Goal: Obtain resource: Obtain resource

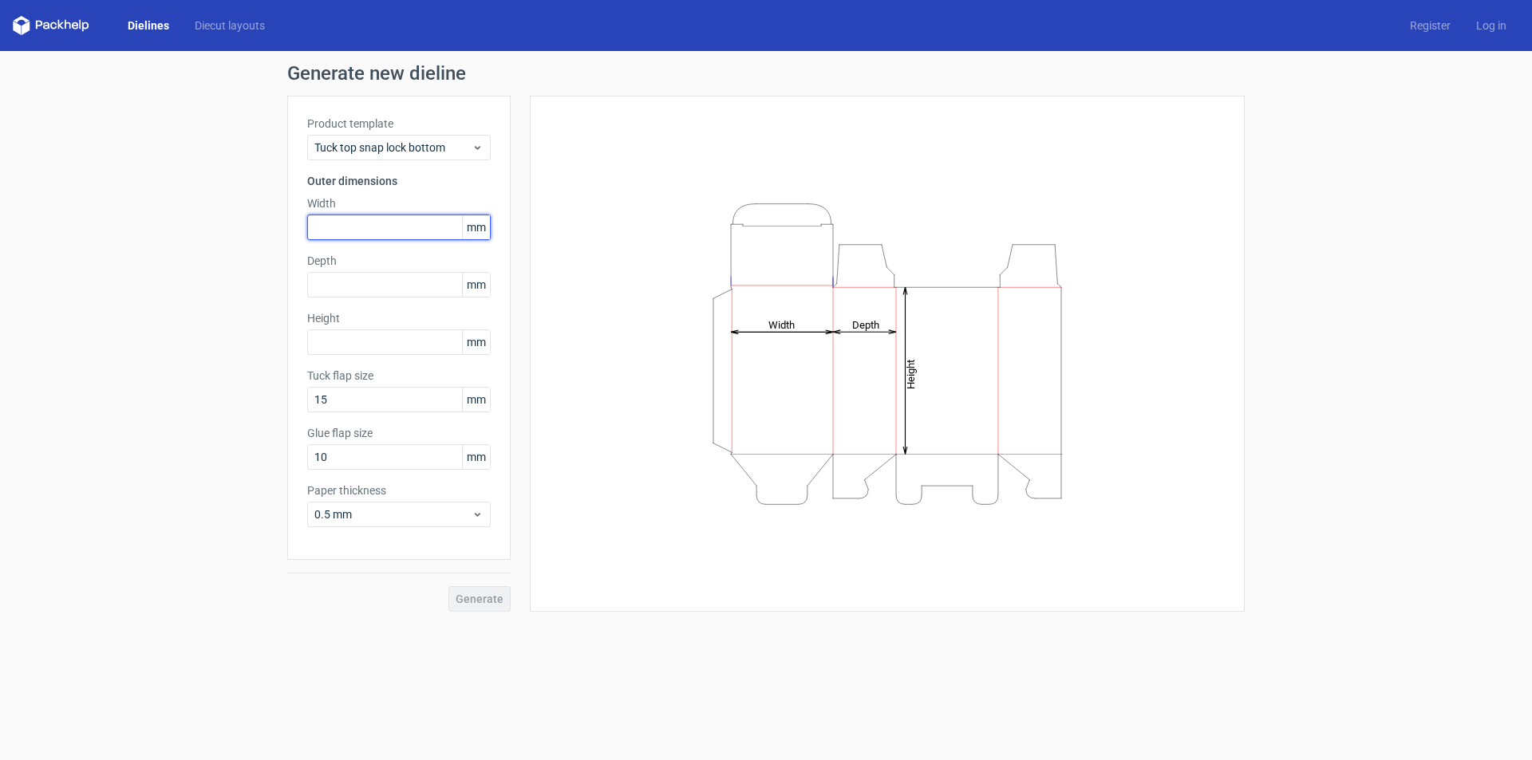
click at [410, 229] on input "text" at bounding box center [399, 228] width 184 height 26
type input "126"
type input "57"
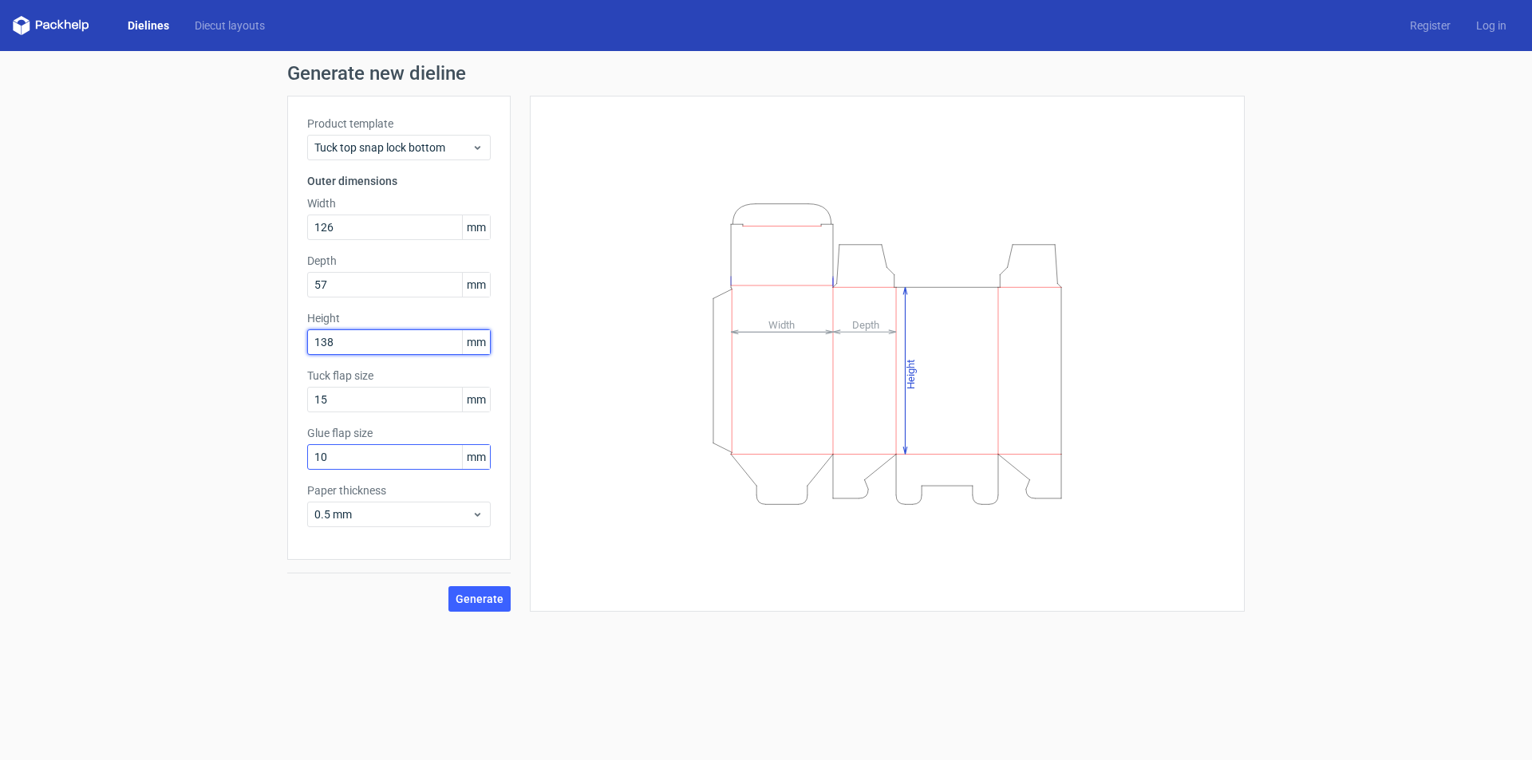
type input "138"
click at [337, 460] on input "10" at bounding box center [399, 457] width 184 height 26
type input "13"
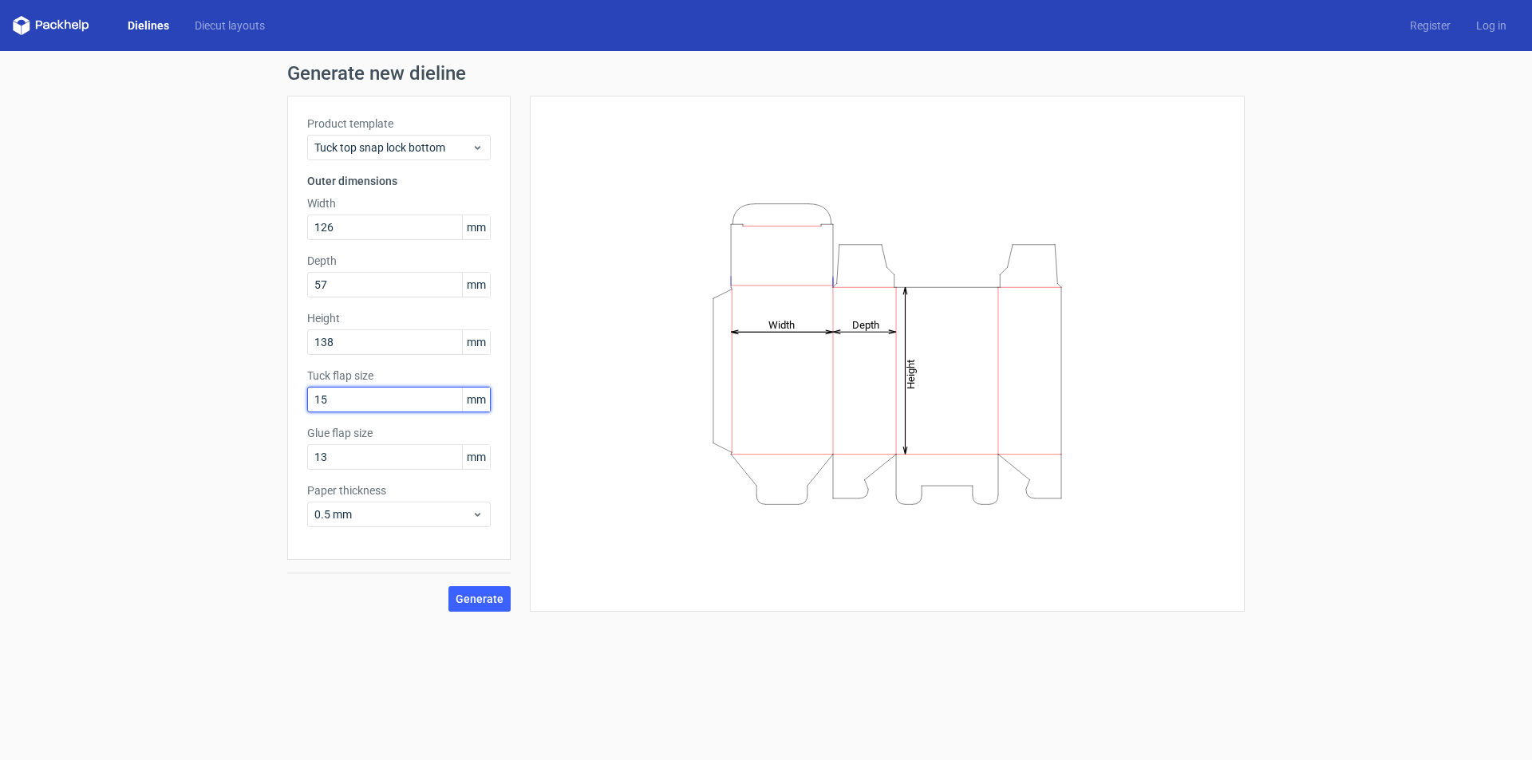
click at [361, 401] on input "15" at bounding box center [399, 400] width 184 height 26
type input "1"
click at [480, 596] on span "Generate" at bounding box center [480, 599] width 48 height 11
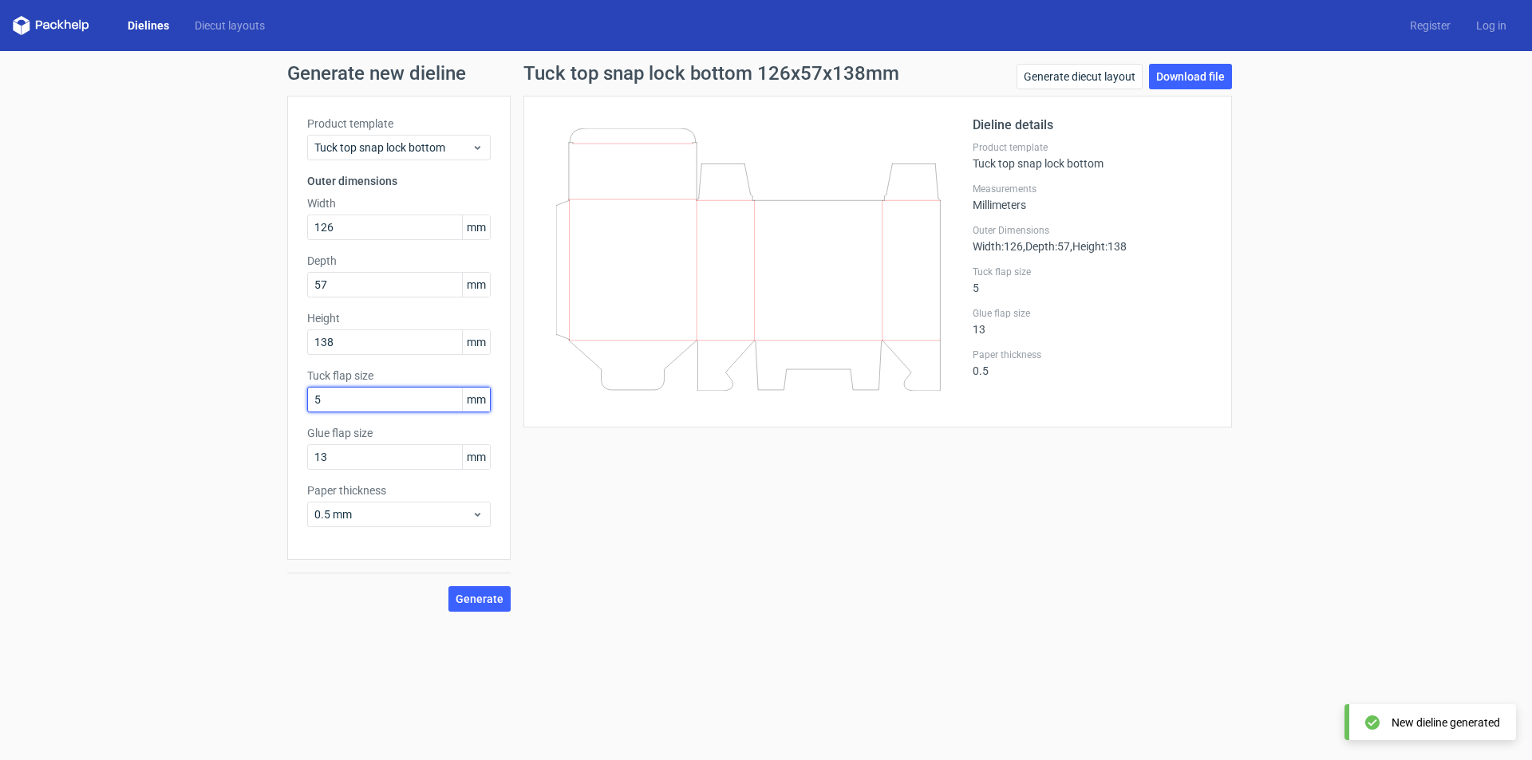
drag, startPoint x: 326, startPoint y: 399, endPoint x: 294, endPoint y: 399, distance: 31.1
click at [294, 399] on div "Product template Tuck top snap lock bottom Outer dimensions Width 126 mm Depth …" at bounding box center [398, 328] width 223 height 464
type input "15"
click at [471, 591] on button "Generate" at bounding box center [479, 599] width 62 height 26
drag, startPoint x: 820, startPoint y: 367, endPoint x: 759, endPoint y: 407, distance: 73.2
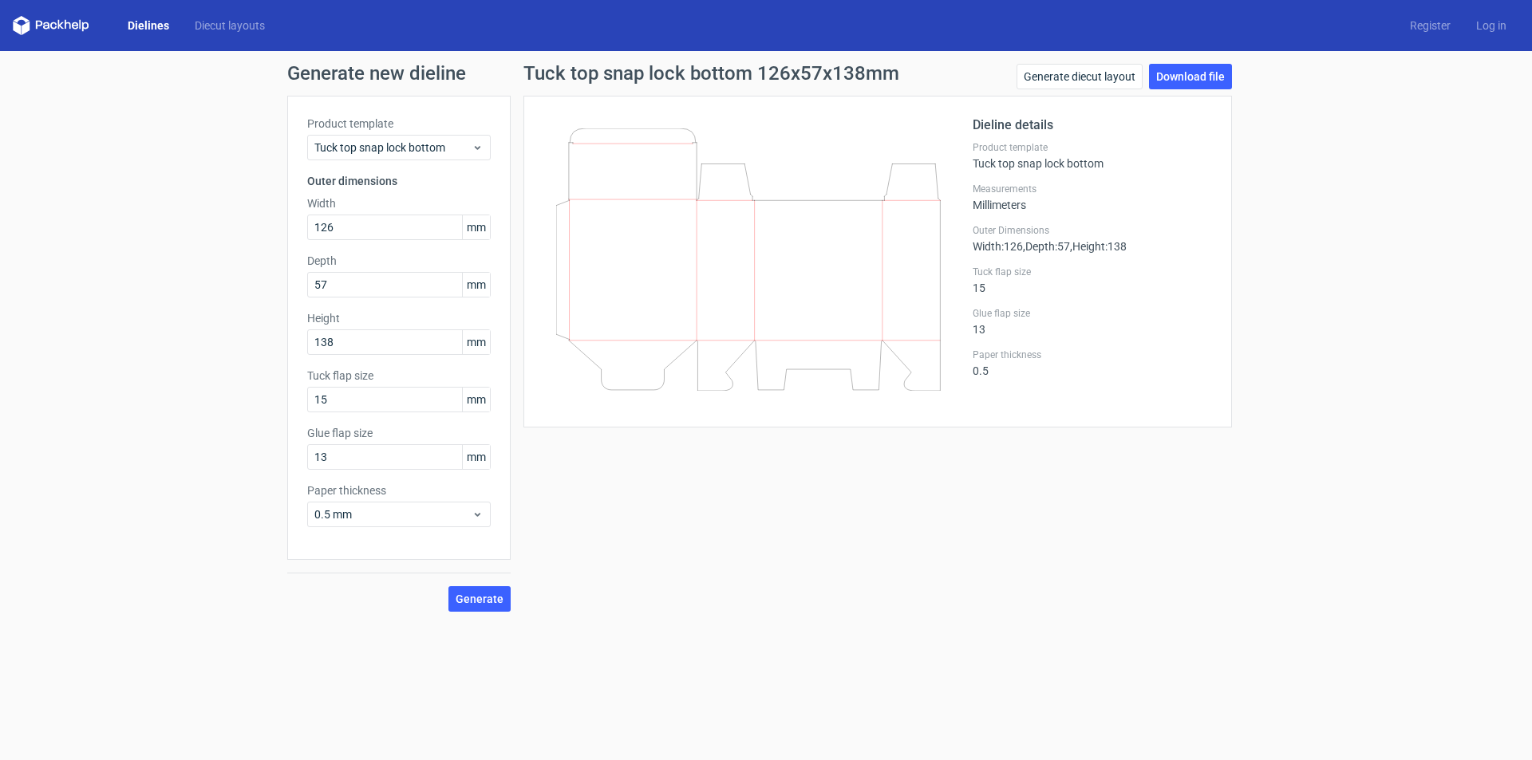
click at [759, 407] on div at bounding box center [757, 262] width 429 height 292
click at [1186, 74] on link "Download file" at bounding box center [1190, 77] width 83 height 26
click at [1119, 80] on link "Generate diecut layout" at bounding box center [1079, 77] width 126 height 26
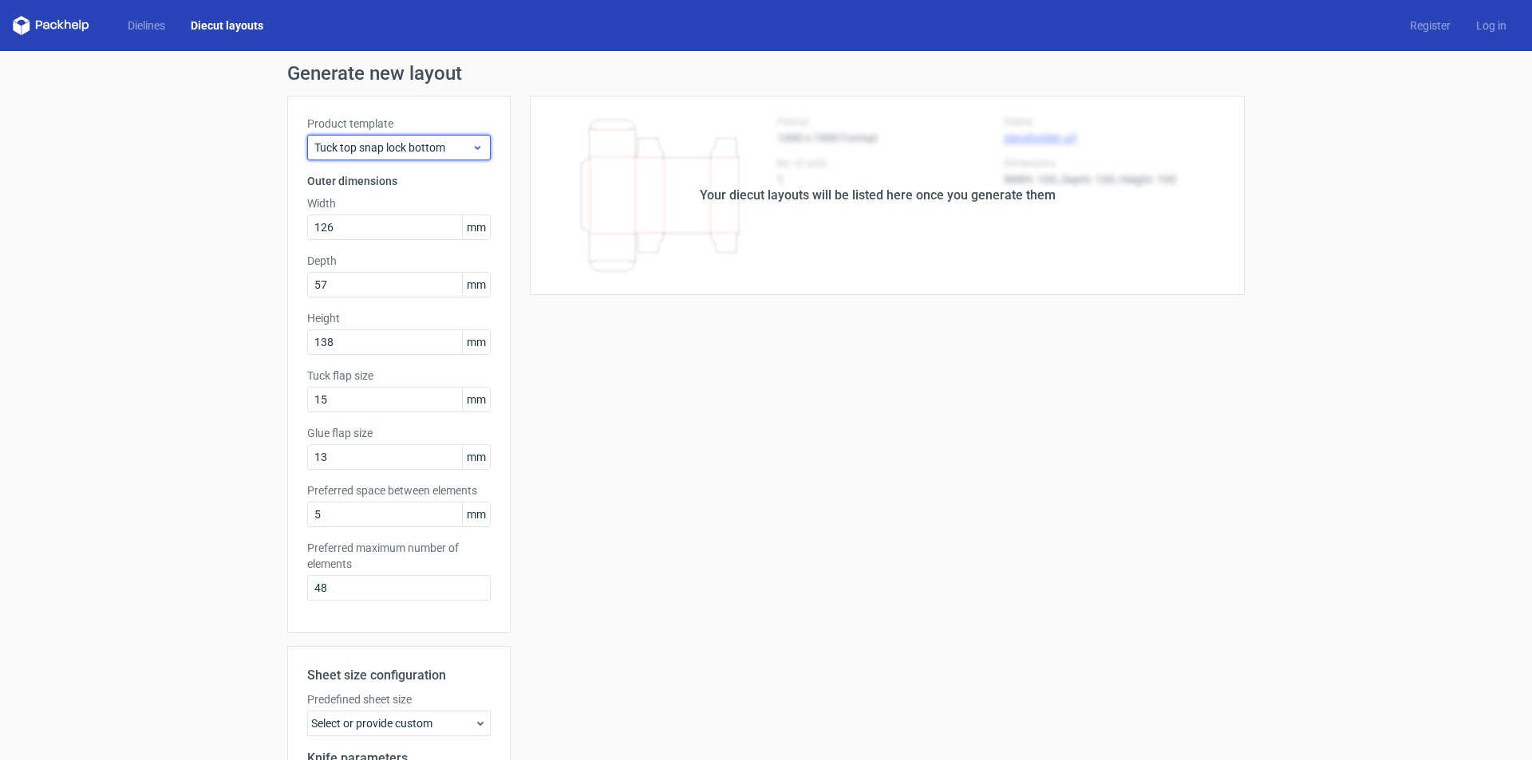
click at [401, 154] on span "Tuck top snap lock bottom" at bounding box center [392, 148] width 157 height 16
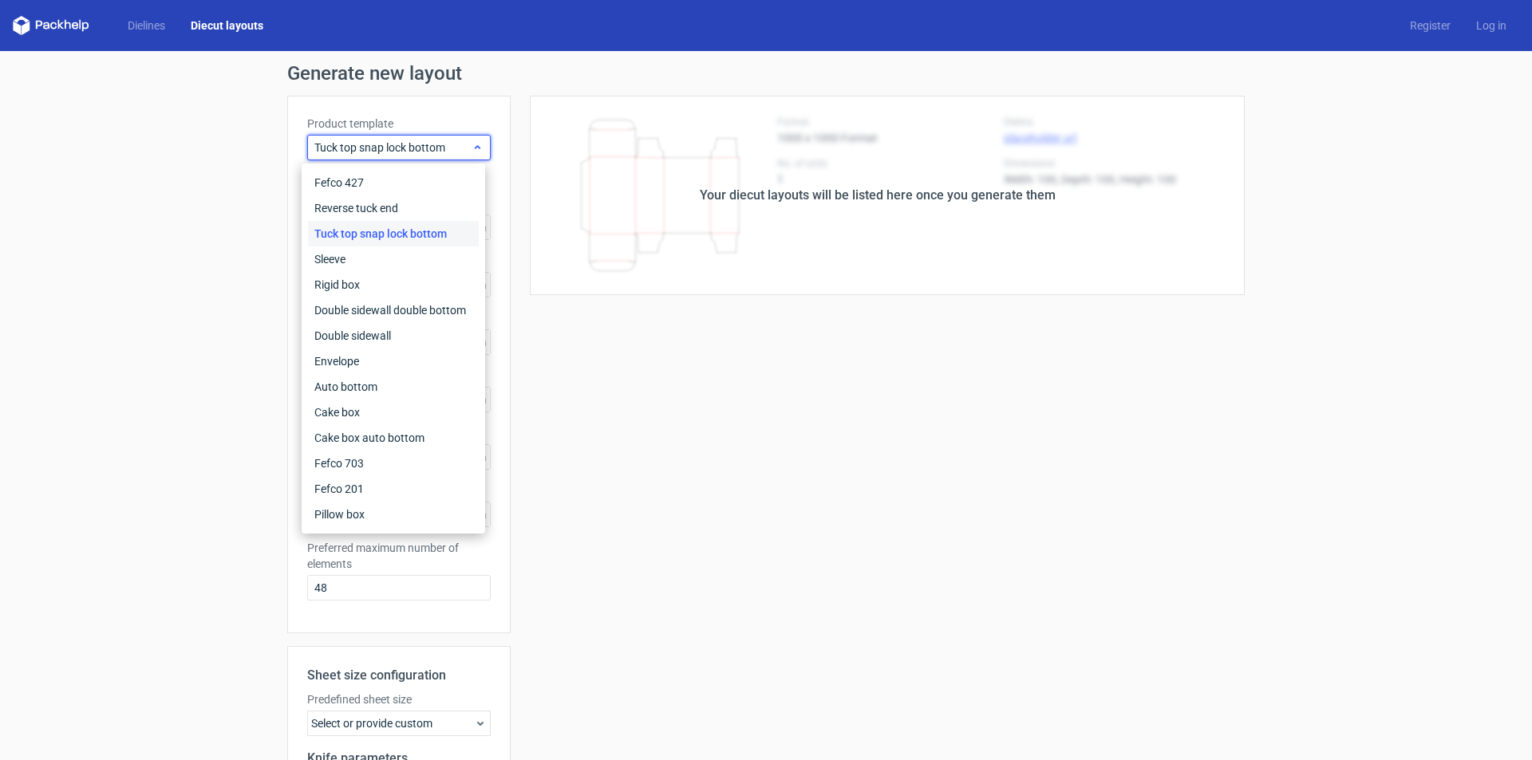
click at [401, 154] on span "Tuck top snap lock bottom" at bounding box center [392, 148] width 157 height 16
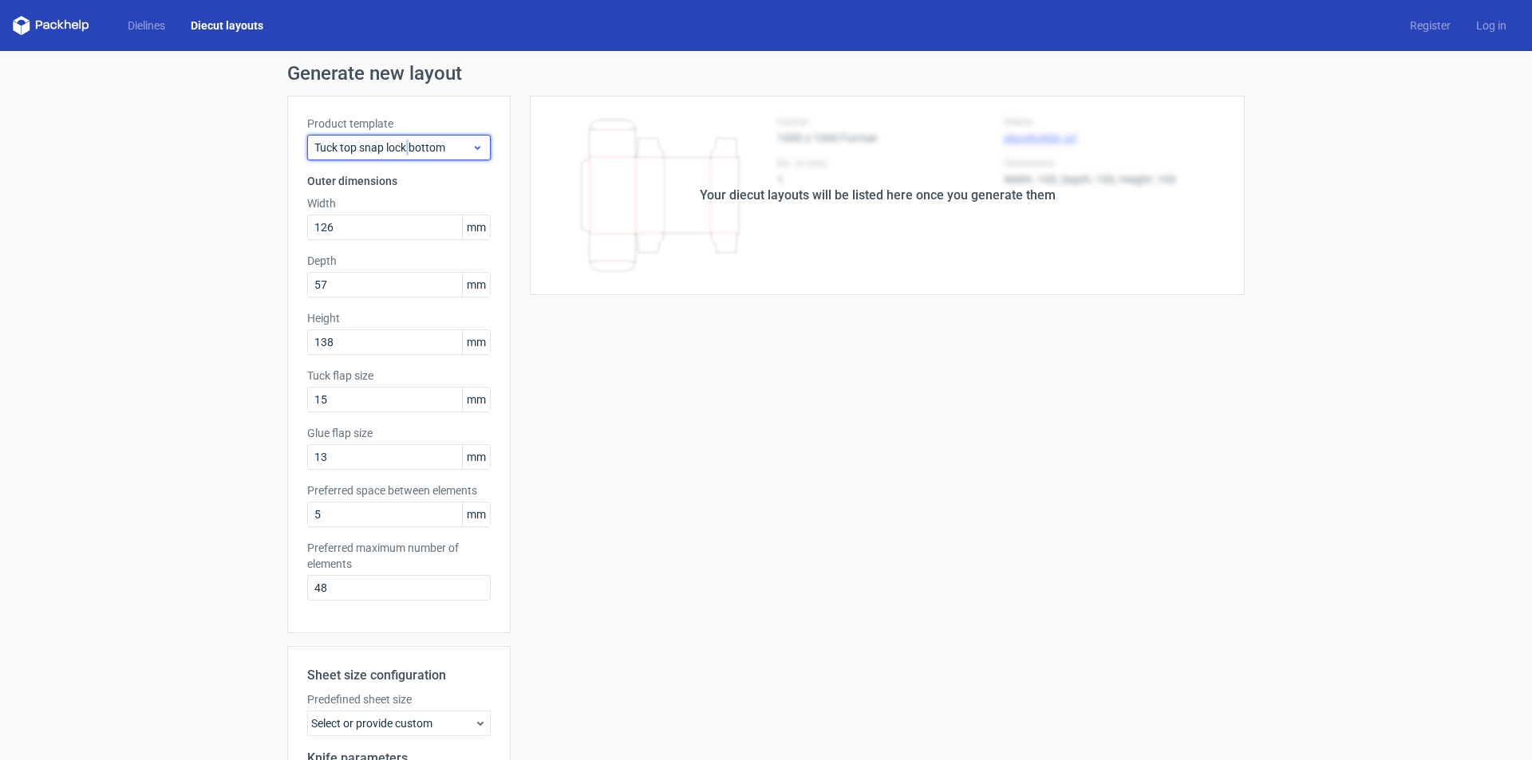
click at [401, 154] on span "Tuck top snap lock bottom" at bounding box center [392, 148] width 157 height 16
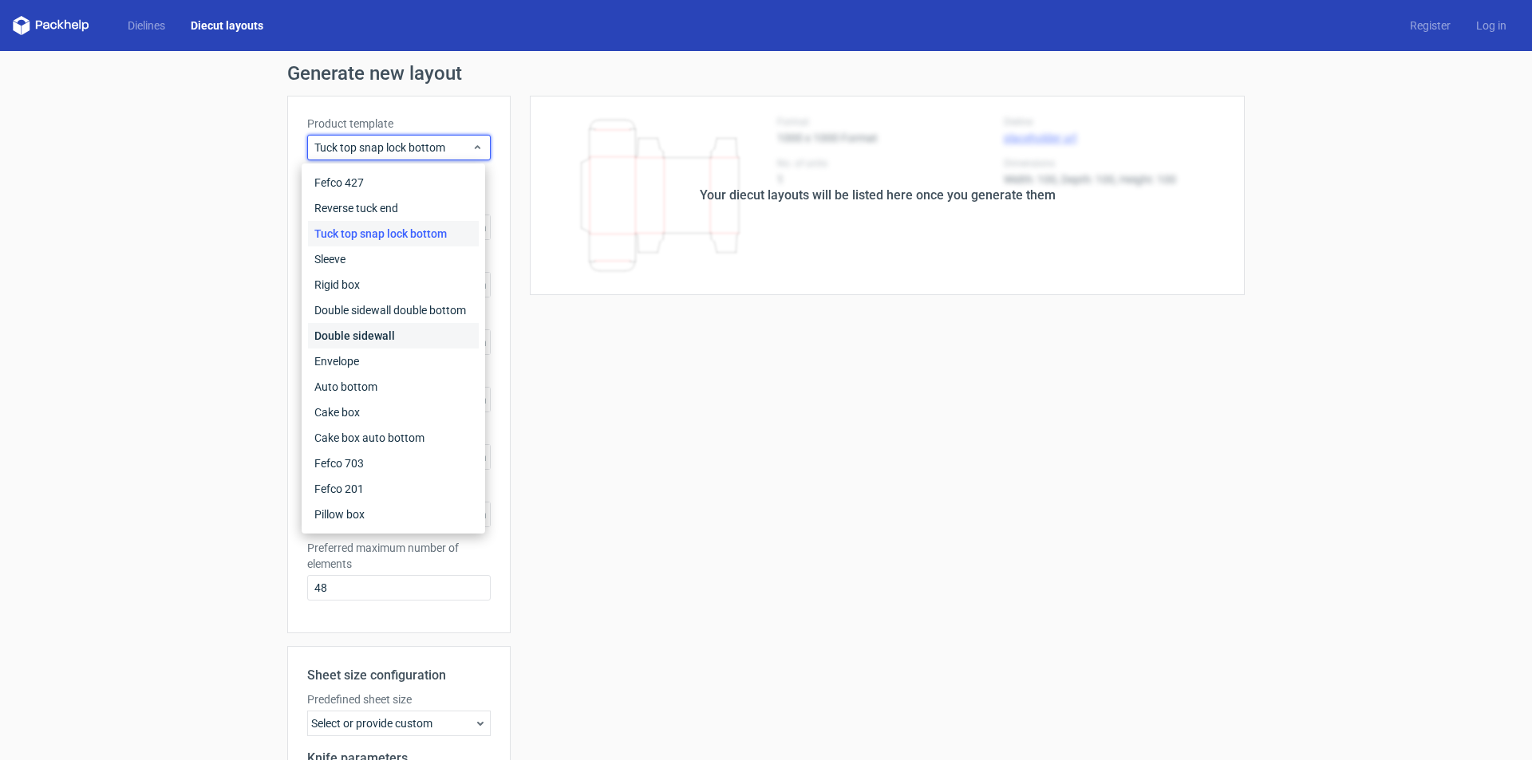
click at [395, 346] on div "Double sidewall" at bounding box center [393, 336] width 171 height 26
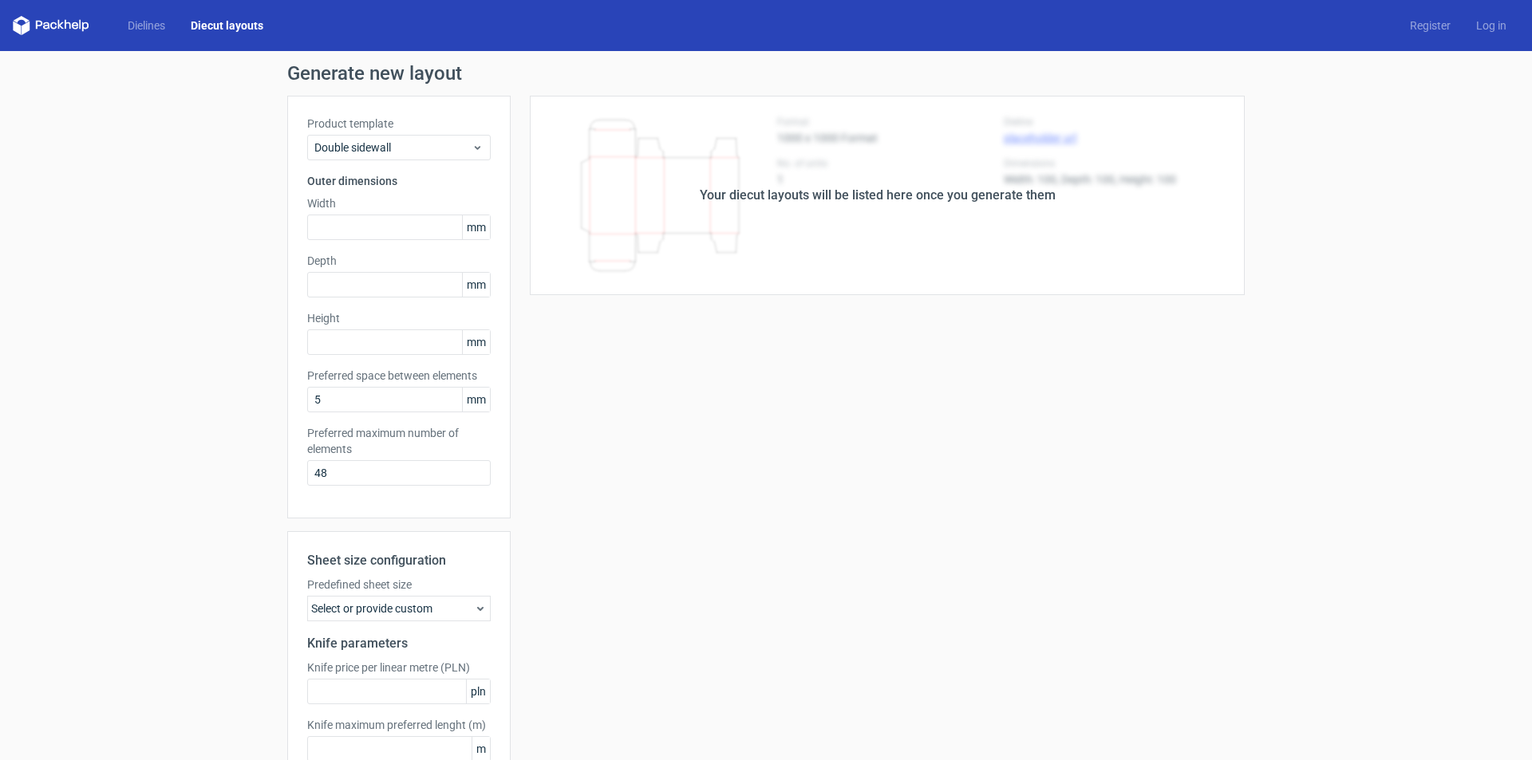
click at [423, 160] on div "Product template Double sidewall Outer dimensions Width mm Depth mm Height mm P…" at bounding box center [398, 307] width 223 height 423
click at [425, 157] on div "Double sidewall" at bounding box center [399, 148] width 184 height 26
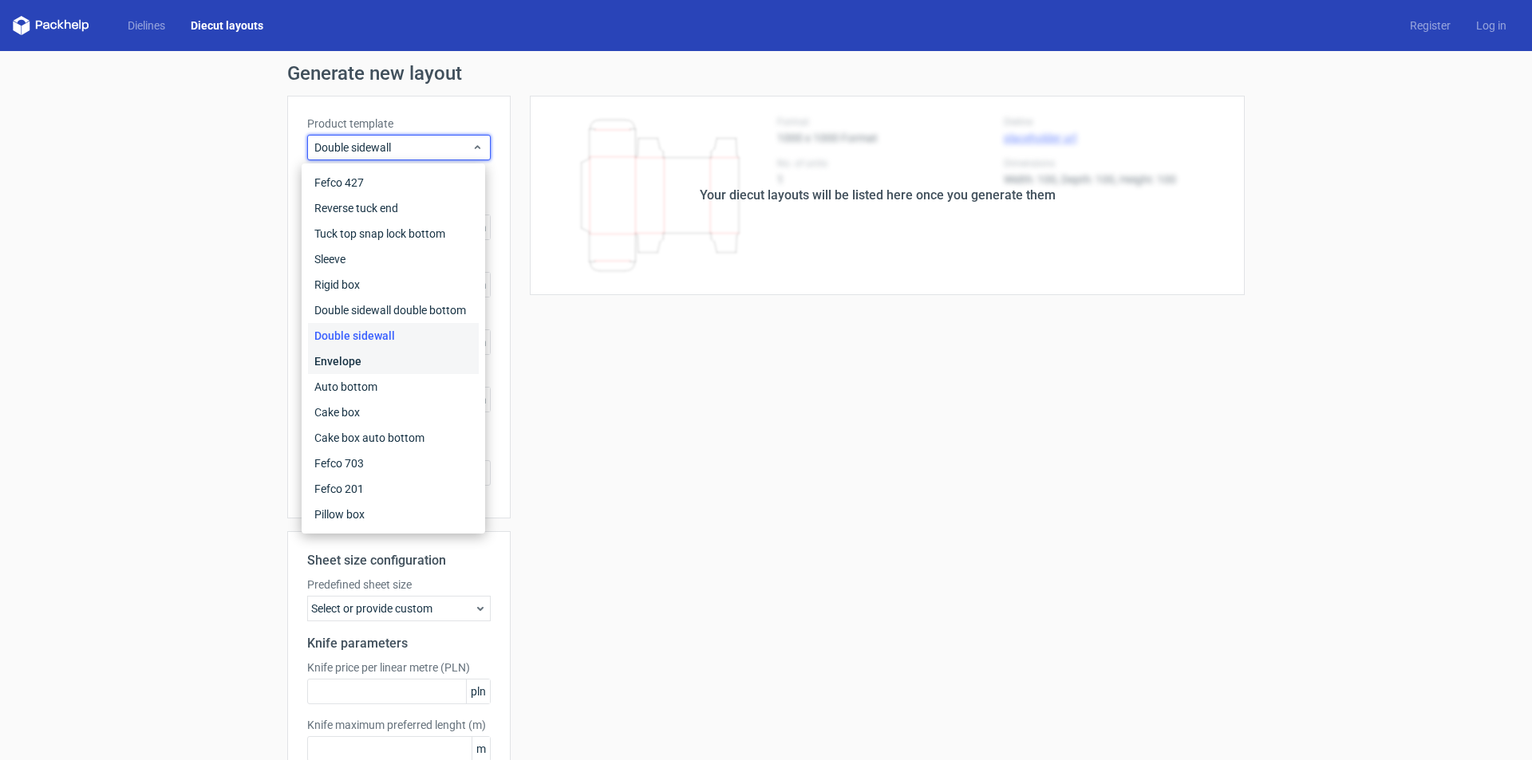
click at [390, 355] on div "Envelope" at bounding box center [393, 362] width 171 height 26
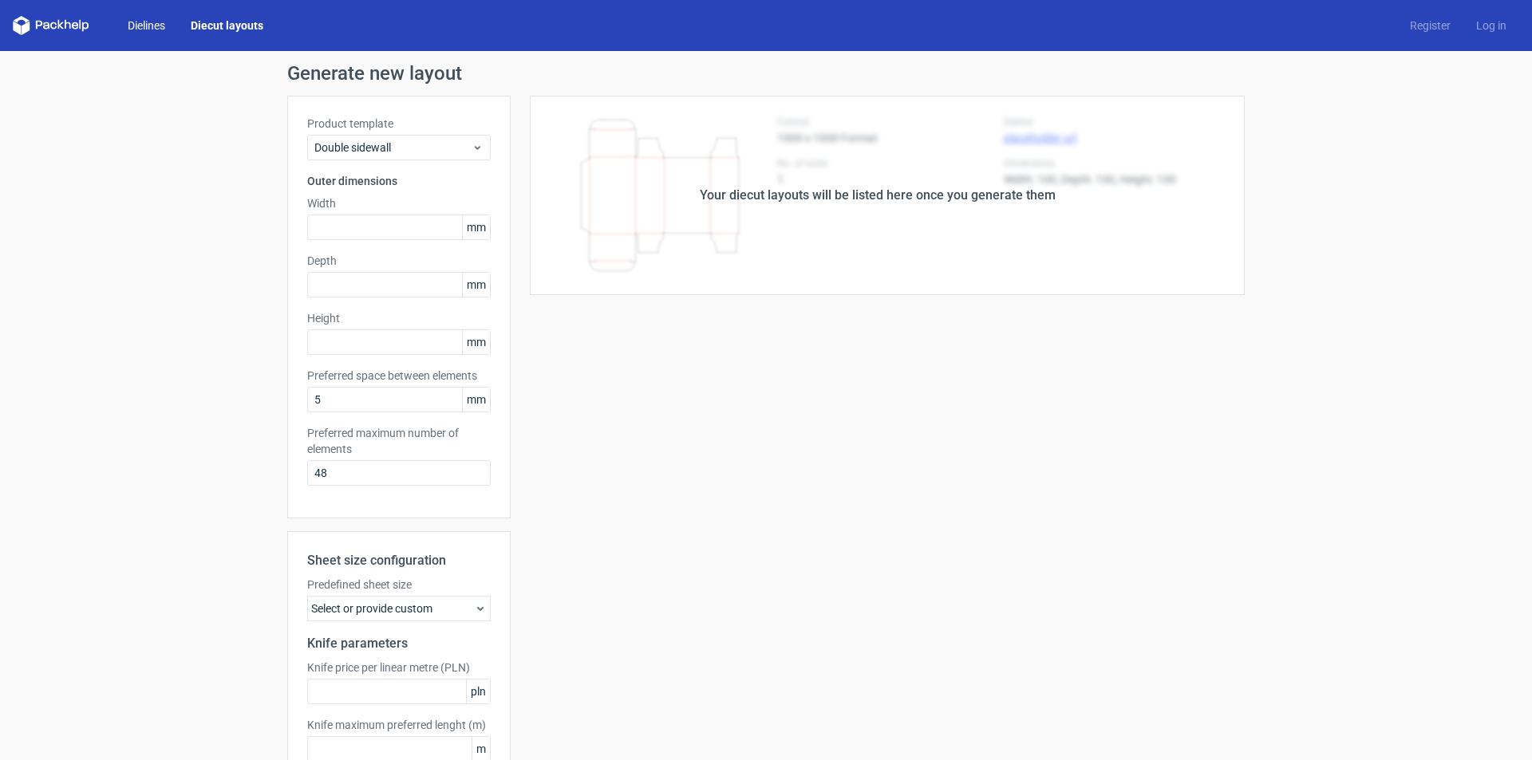
click at [146, 24] on link "Dielines" at bounding box center [146, 26] width 63 height 16
